Goal: Task Accomplishment & Management: Manage account settings

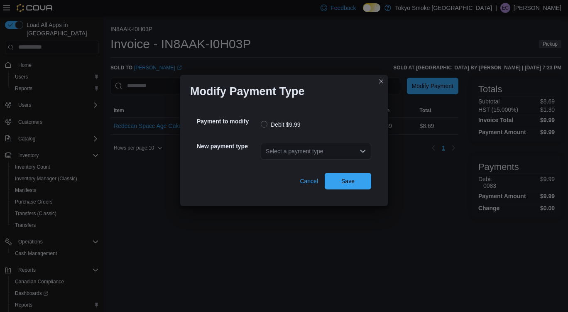
click at [299, 143] on div "Select a payment type" at bounding box center [316, 151] width 110 height 17
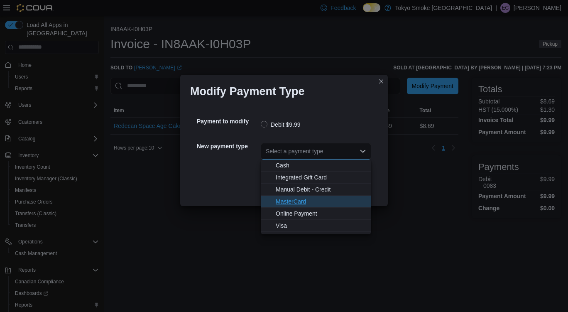
click at [302, 207] on button "MasterCard" at bounding box center [316, 202] width 110 height 12
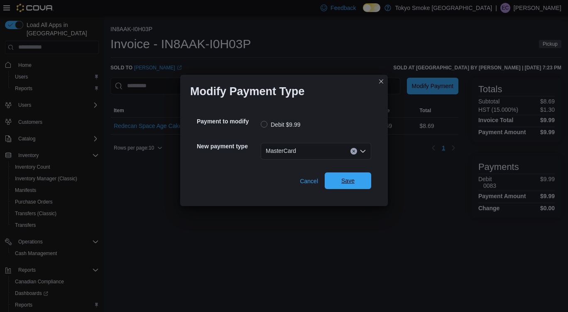
click at [347, 184] on span "Save" at bounding box center [347, 181] width 13 height 8
